Goal: Task Accomplishment & Management: Manage account settings

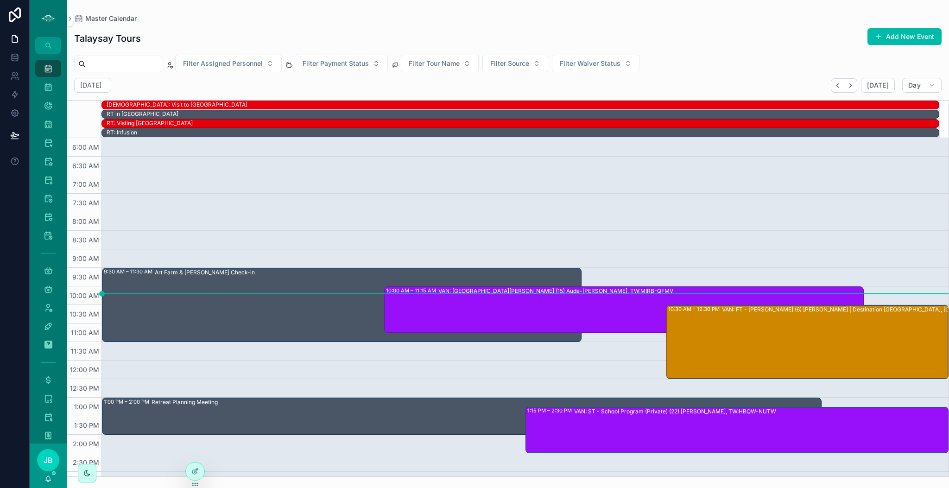
scroll to position [20, 0]
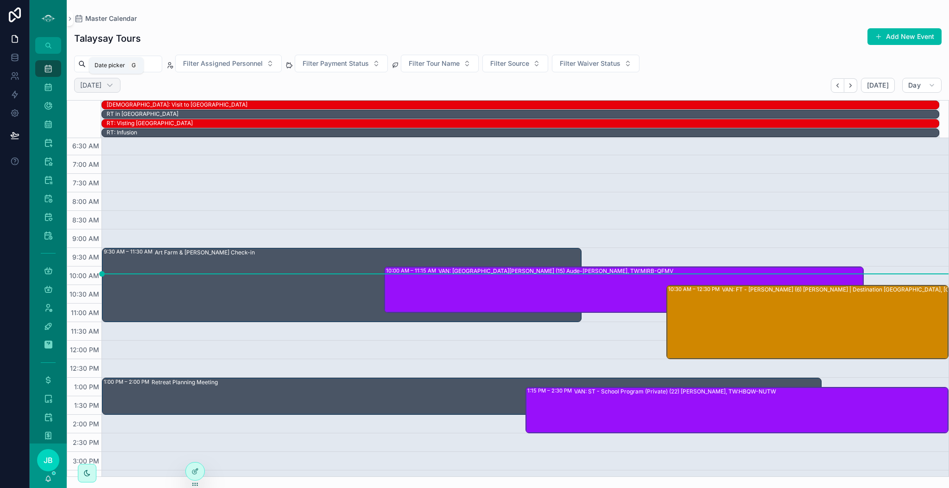
click at [101, 88] on h2 "[DATE]" at bounding box center [90, 85] width 21 height 9
select select "****"
select select "*"
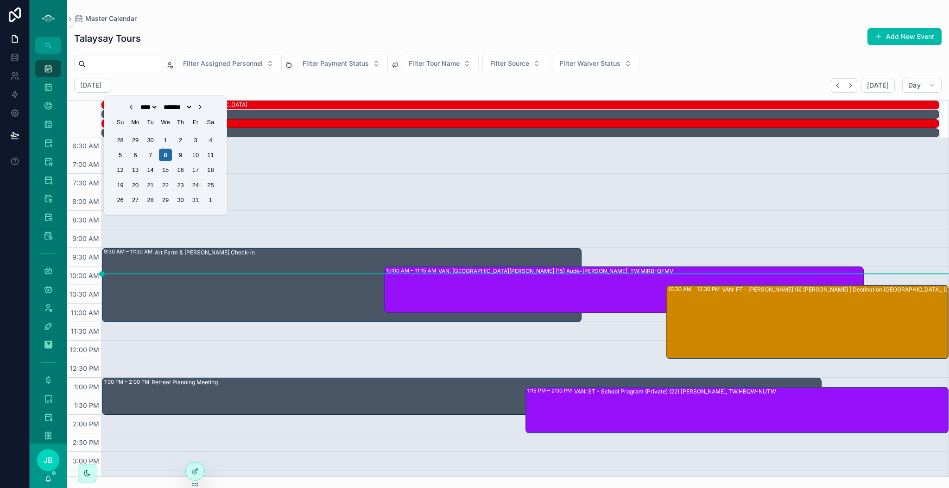
click at [199, 189] on div "24" at bounding box center [195, 185] width 13 height 13
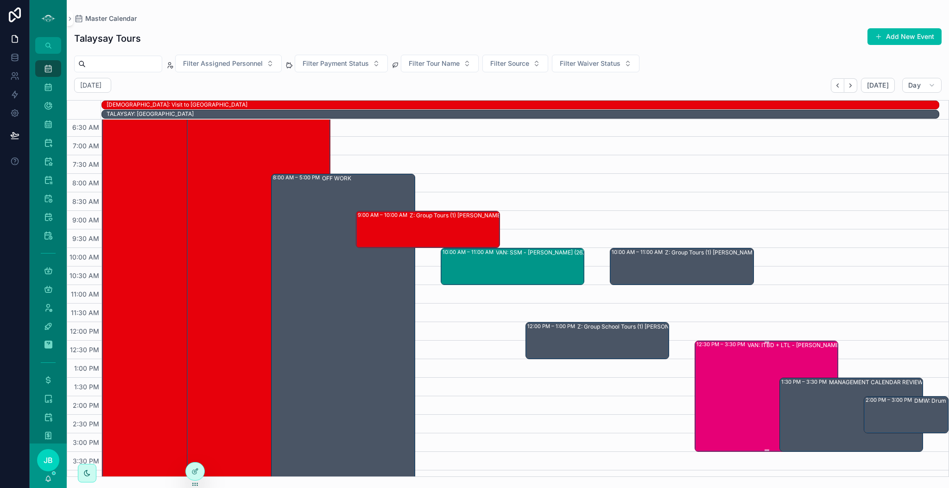
click at [747, 408] on div "VAN: ITBD + LTL - [PERSON_NAME] (7) [PERSON_NAME], TW:QYYW-VFRZ" at bounding box center [817, 395] width 141 height 109
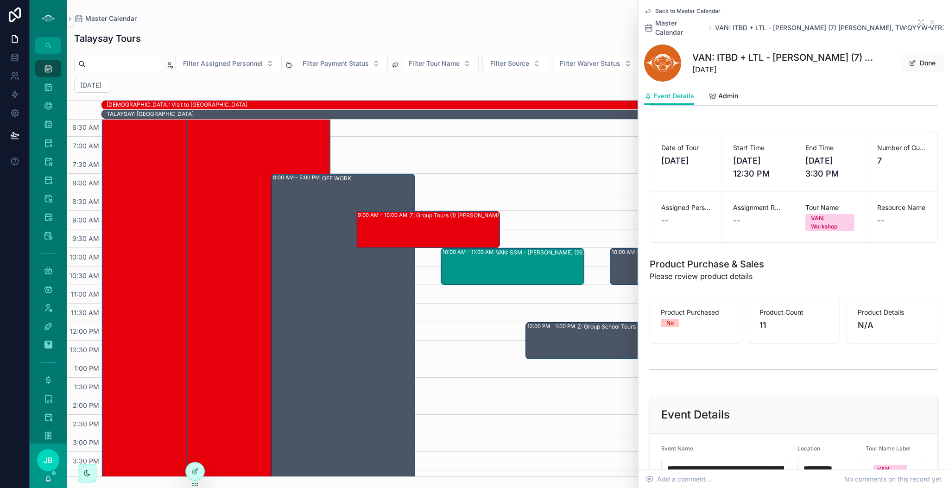
scroll to position [111, 0]
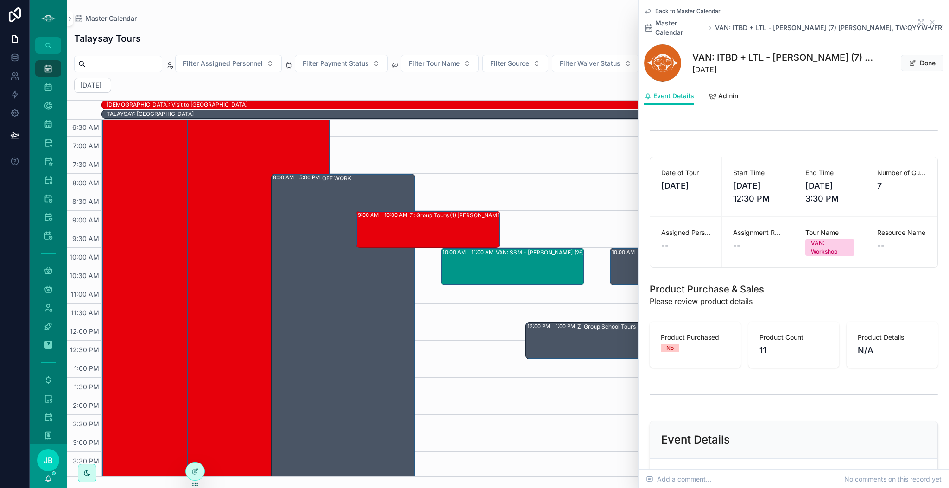
click at [727, 88] on link "Admin" at bounding box center [723, 97] width 29 height 19
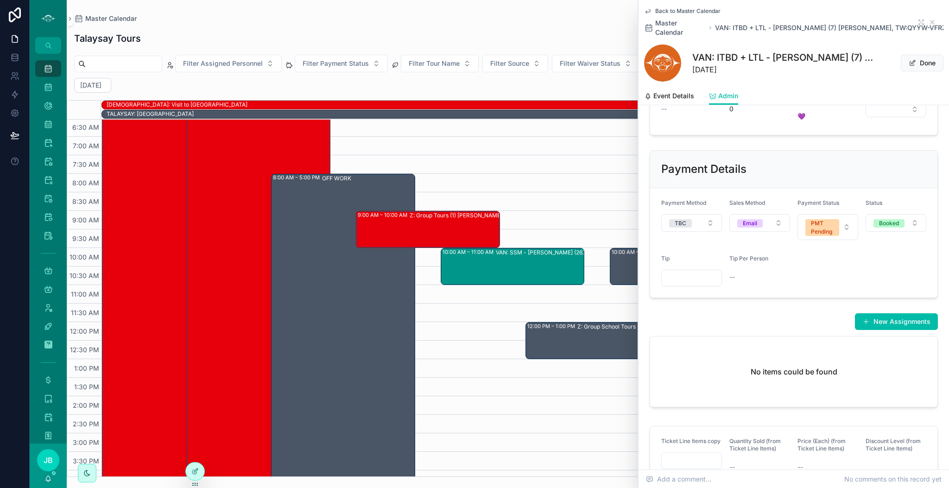
scroll to position [285, 0]
click at [698, 220] on button "TBC" at bounding box center [691, 222] width 61 height 18
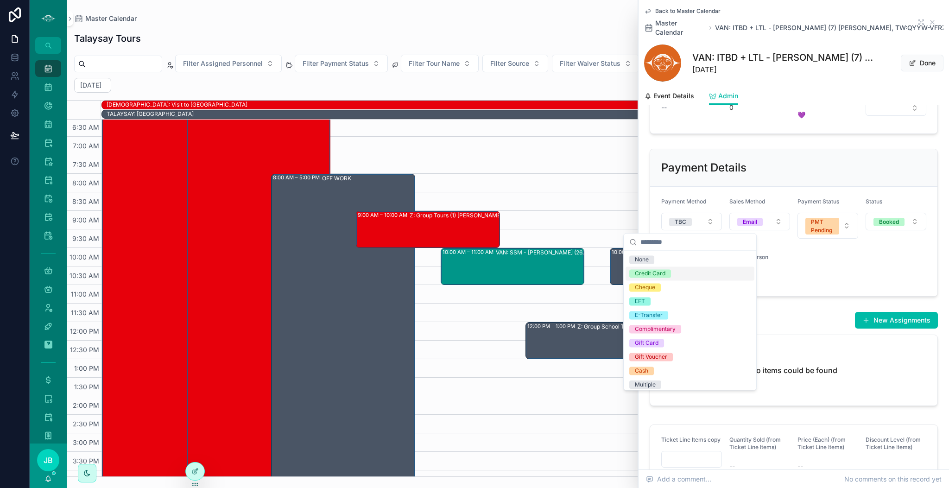
click at [674, 278] on div "Credit Card" at bounding box center [689, 273] width 129 height 14
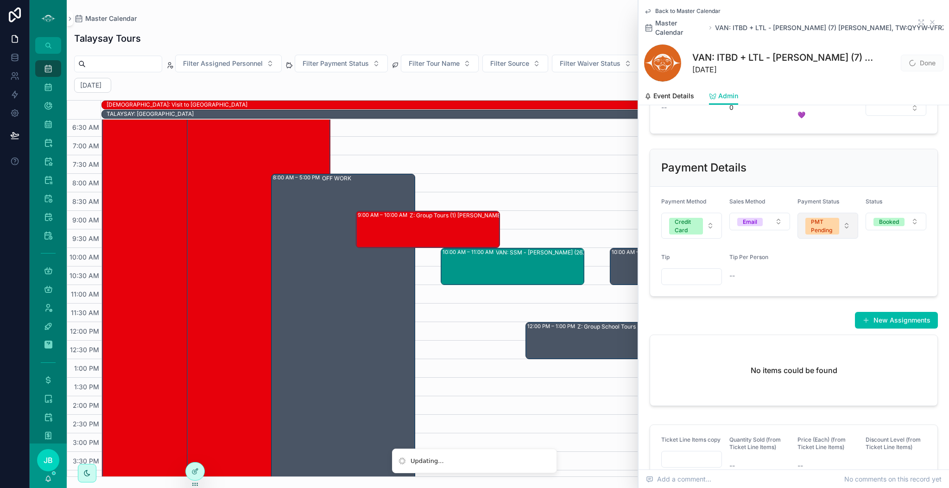
click at [811, 230] on div "PMT Pending" at bounding box center [822, 226] width 23 height 17
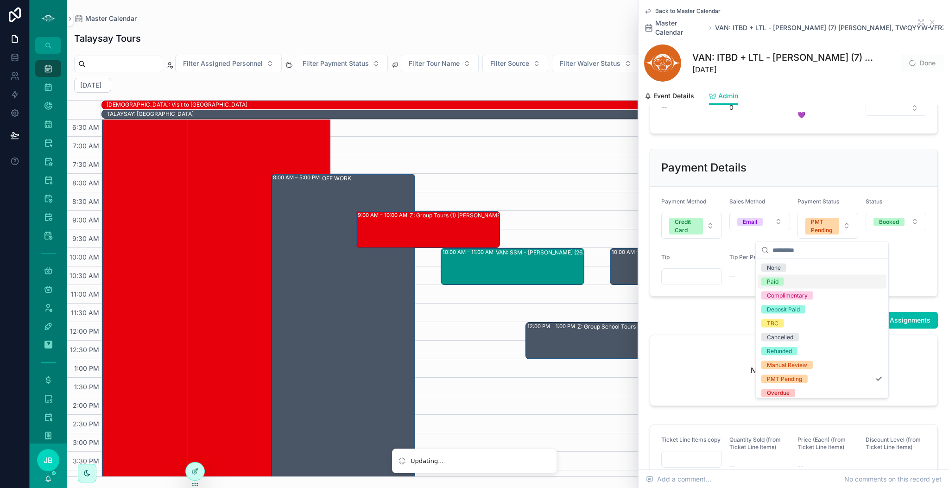
click at [784, 282] on div "Paid" at bounding box center [821, 282] width 129 height 14
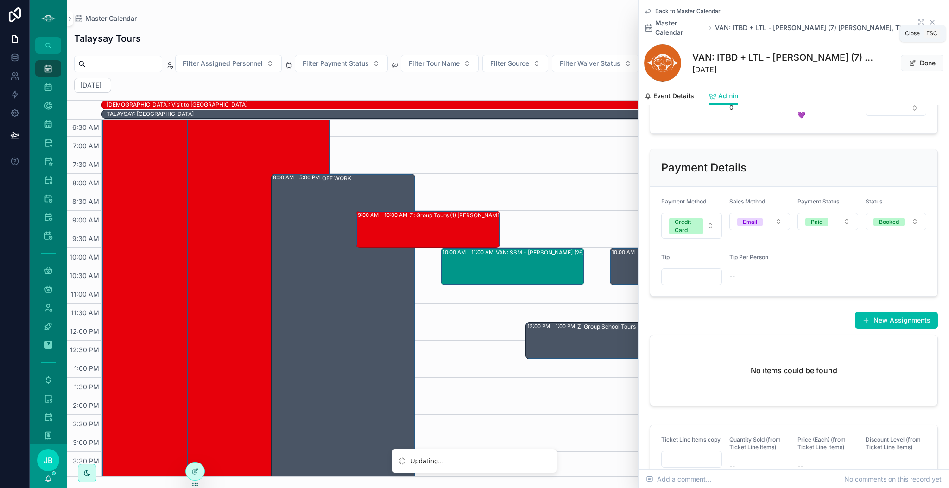
click at [928, 19] on icon "scrollable content" at bounding box center [931, 22] width 7 height 7
